Goal: Check status: Check status

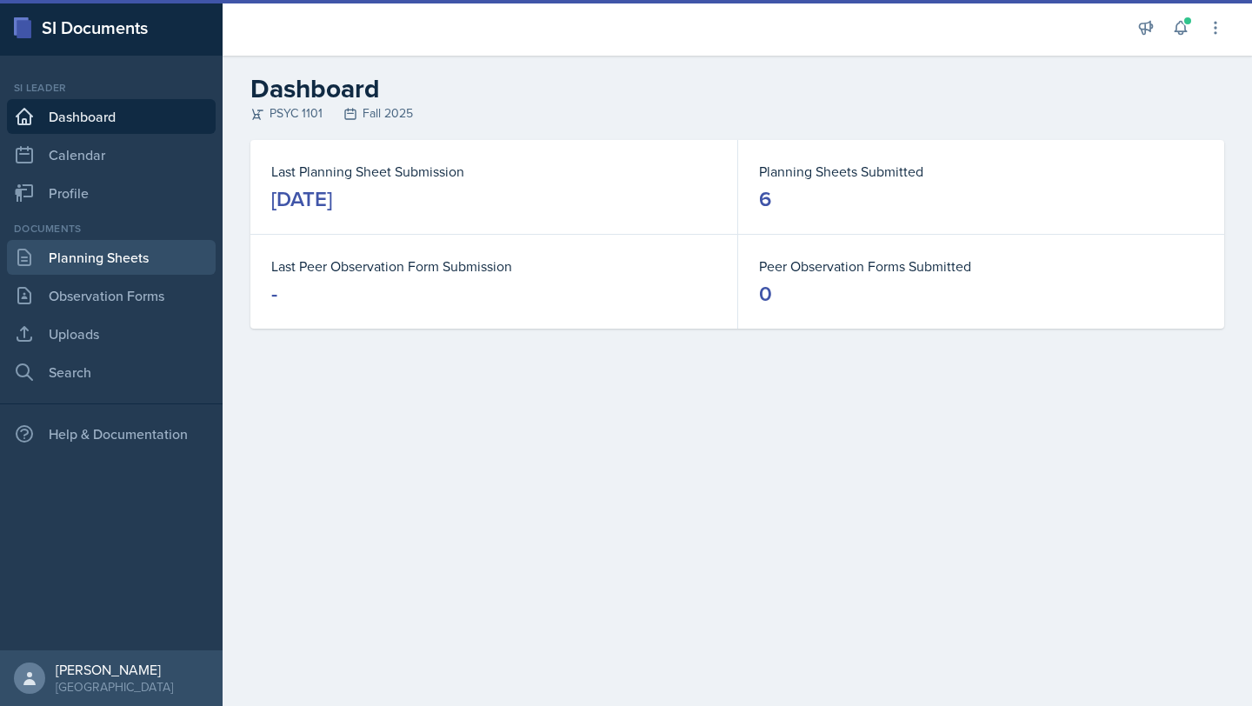
click at [132, 273] on link "Planning Sheets" at bounding box center [111, 257] width 209 height 35
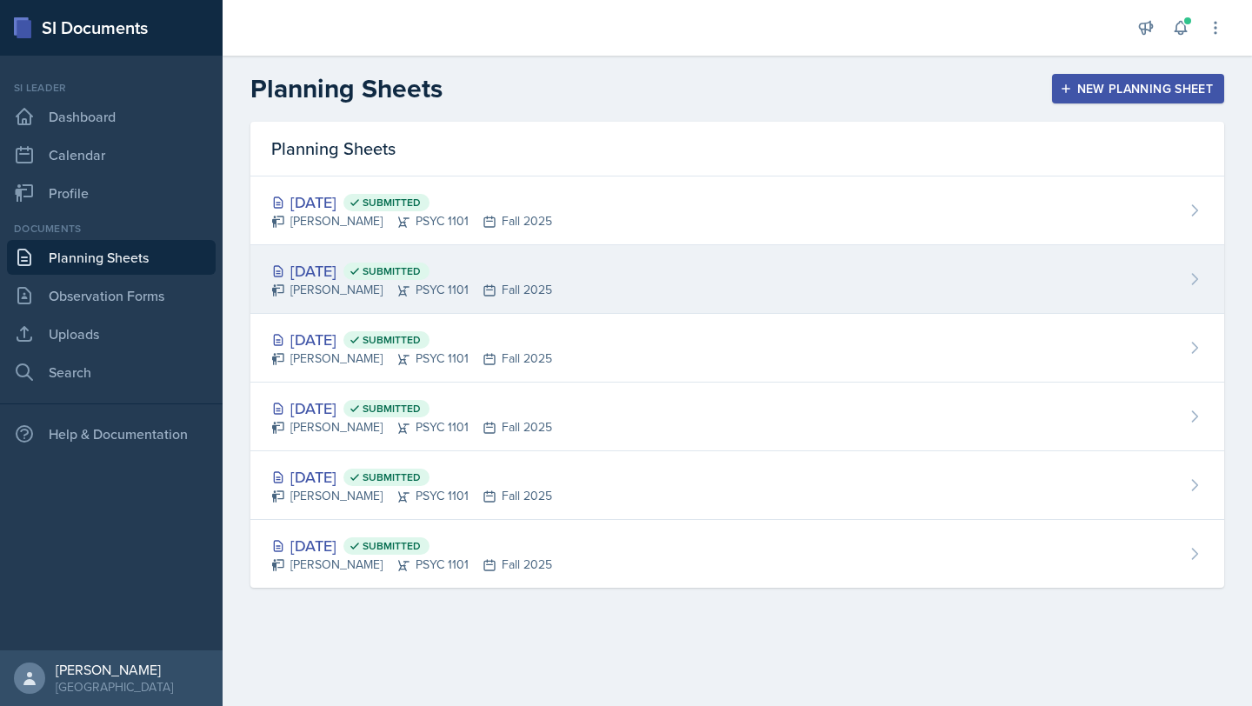
click at [476, 260] on div "[DATE] Submitted" at bounding box center [411, 270] width 281 height 23
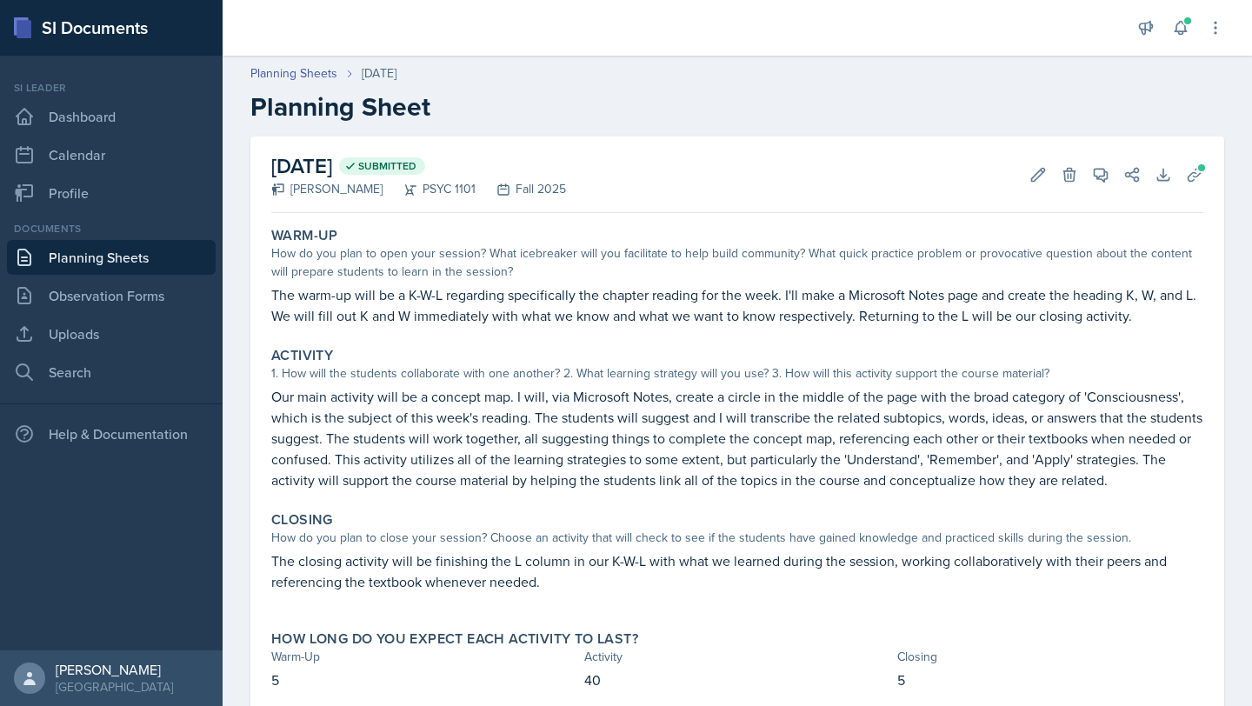
scroll to position [54, 0]
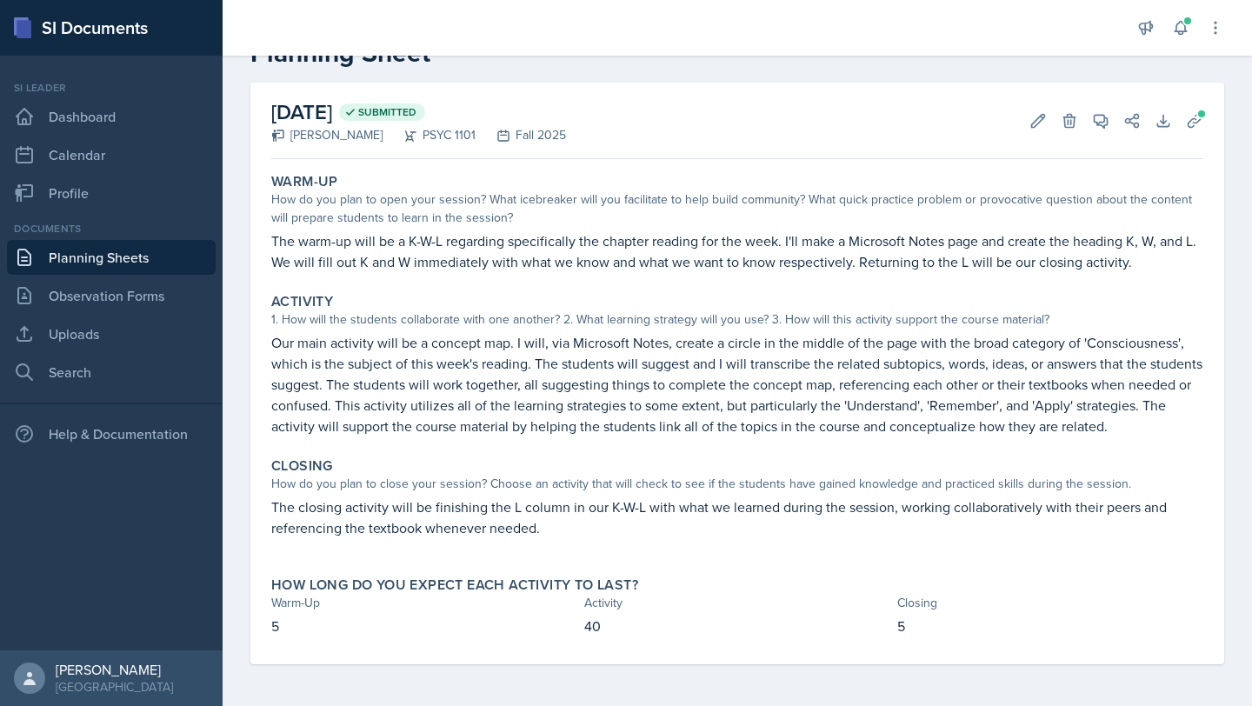
click at [131, 263] on link "Planning Sheets" at bounding box center [111, 257] width 209 height 35
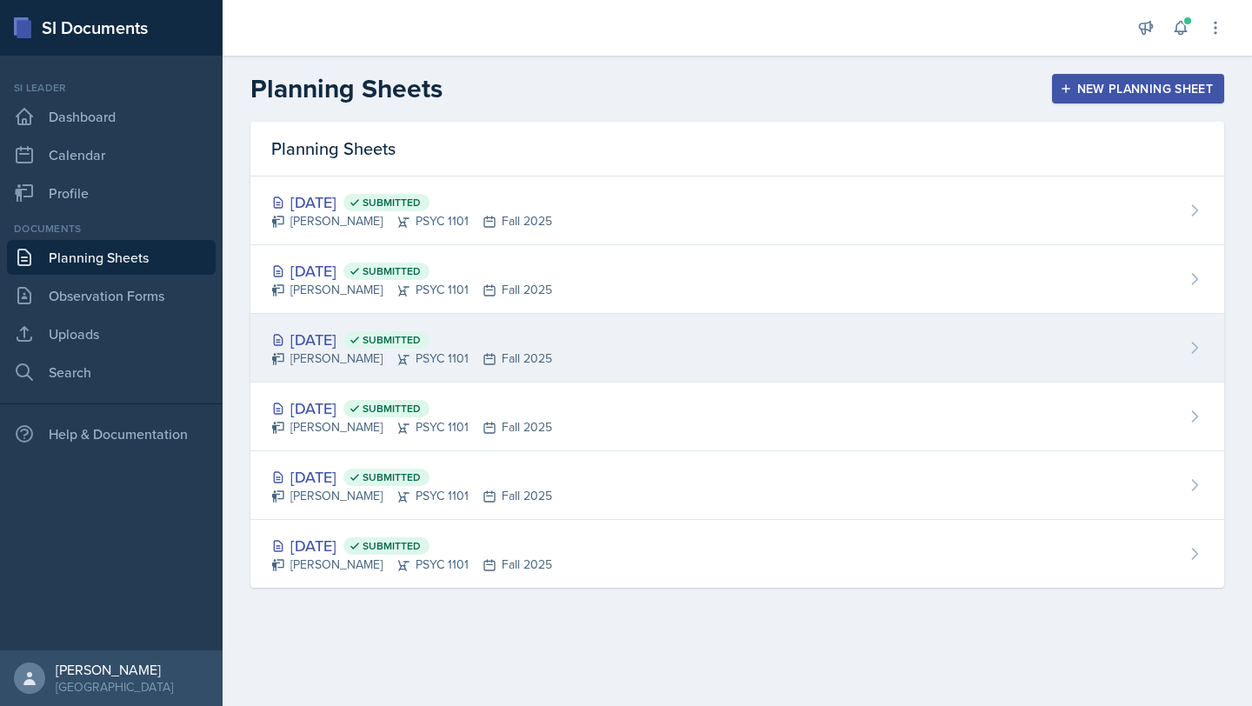
click at [369, 337] on div "[DATE] Submitted" at bounding box center [411, 339] width 281 height 23
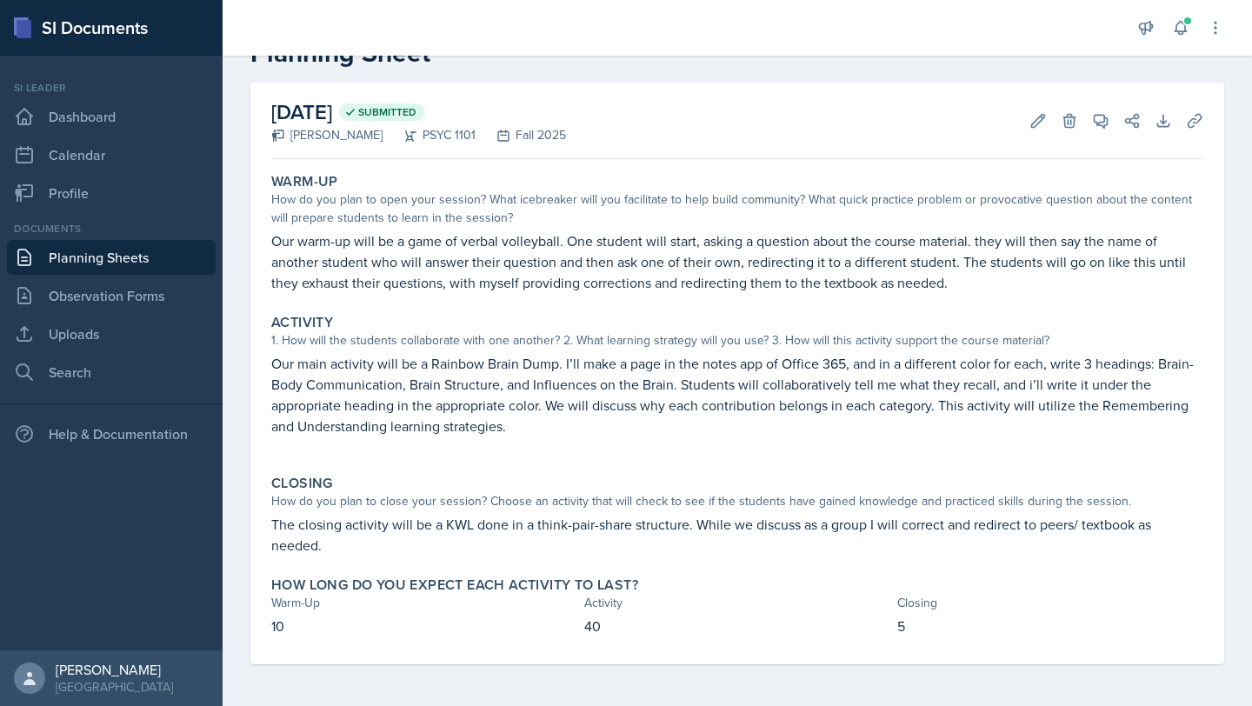
scroll to position [53, 0]
click at [94, 265] on link "Planning Sheets" at bounding box center [111, 257] width 209 height 35
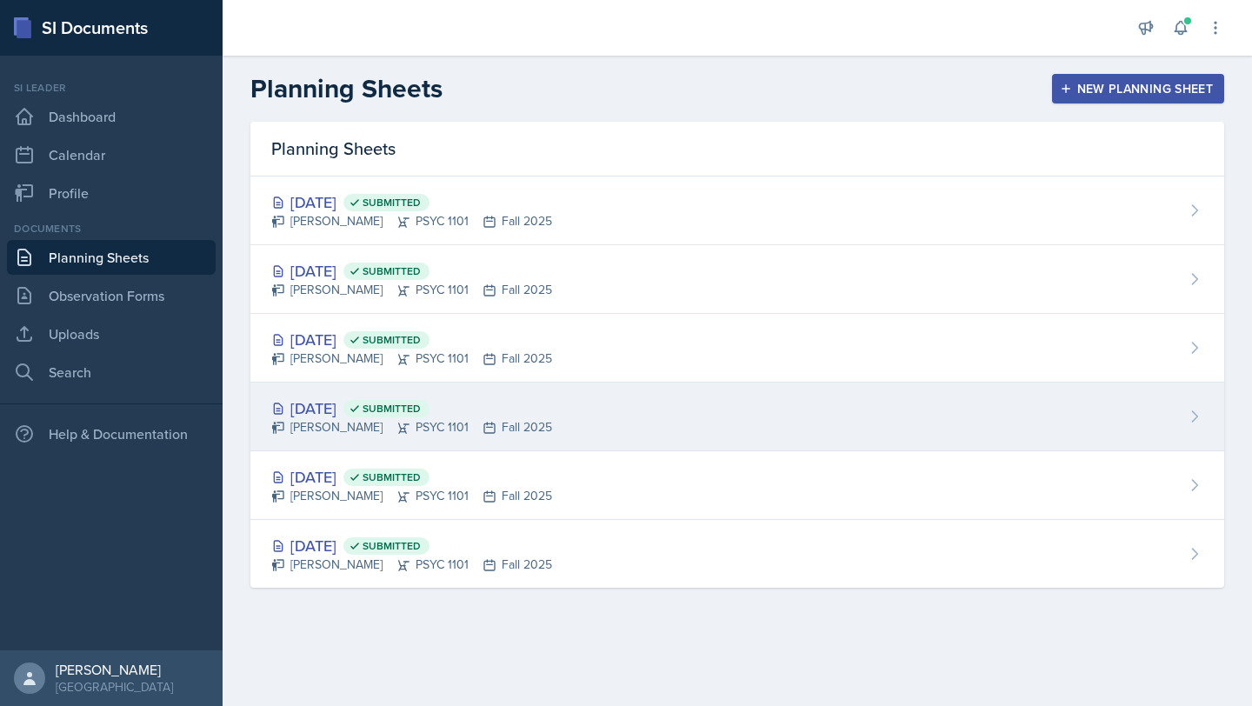
click at [329, 408] on div "[DATE] Submitted" at bounding box center [411, 408] width 281 height 23
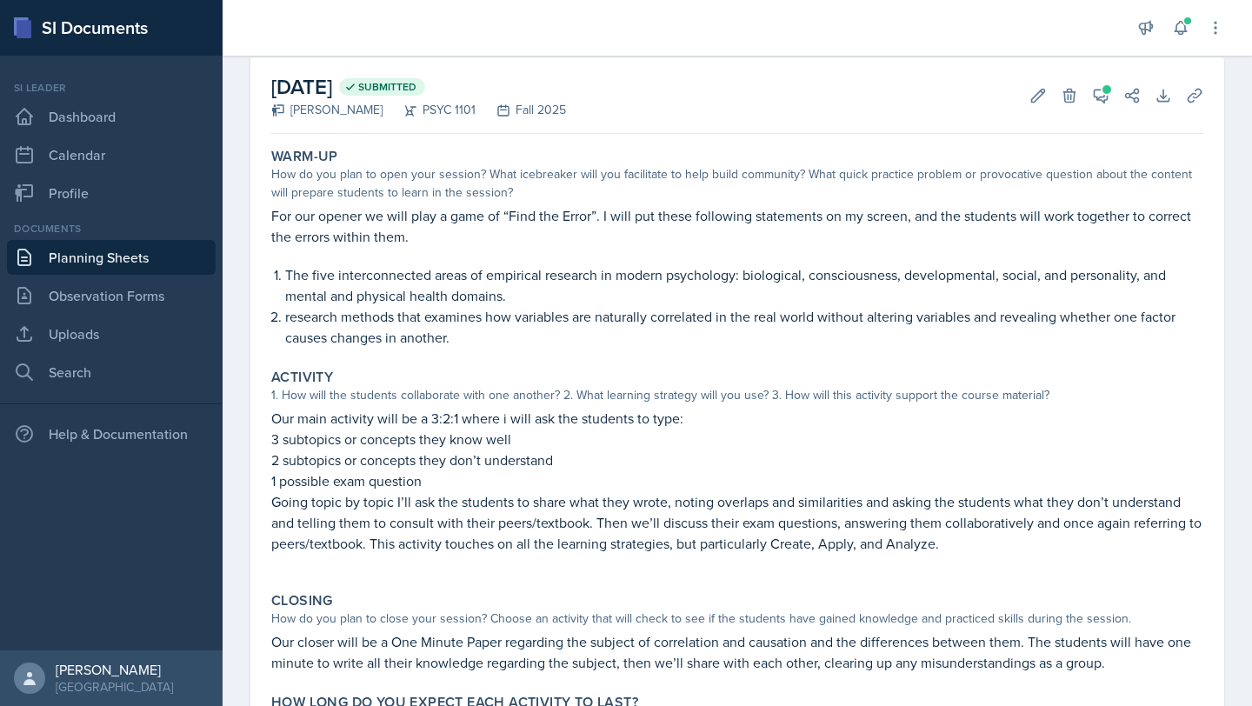
scroll to position [197, 0]
